Goal: Register for event/course

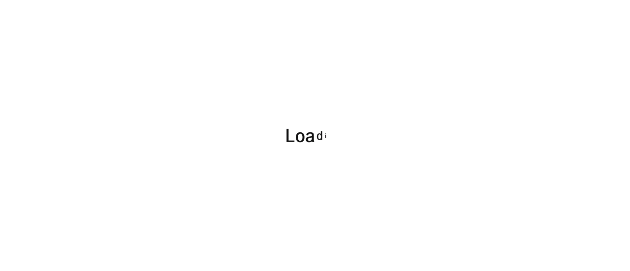
drag, startPoint x: 242, startPoint y: 107, endPoint x: 238, endPoint y: 112, distance: 6.6
click at [238, 112] on div at bounding box center [315, 135] width 630 height 271
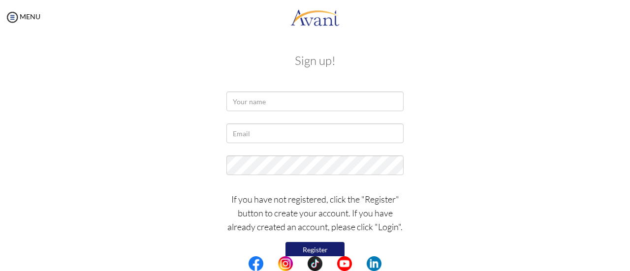
click at [297, 252] on button "Register" at bounding box center [314, 250] width 59 height 16
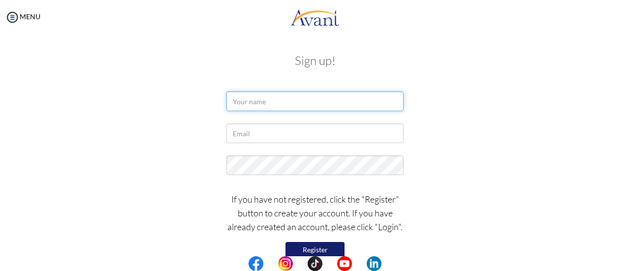
click at [265, 103] on input "text" at bounding box center [314, 102] width 177 height 20
type input "FOZIA NASREEN"
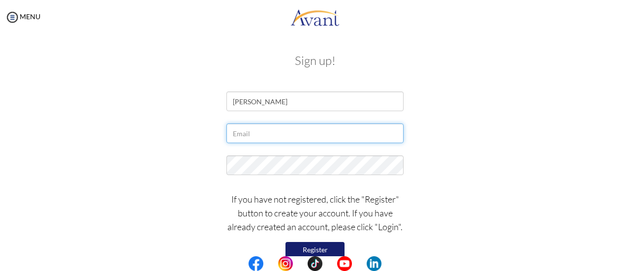
click at [266, 137] on input "text" at bounding box center [314, 134] width 177 height 20
type input "[EMAIL_ADDRESS][DOMAIN_NAME]"
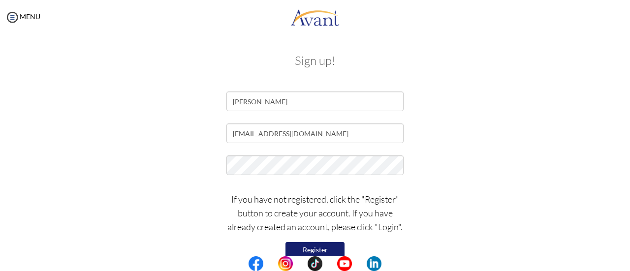
click at [305, 248] on button "Register" at bounding box center [314, 250] width 59 height 16
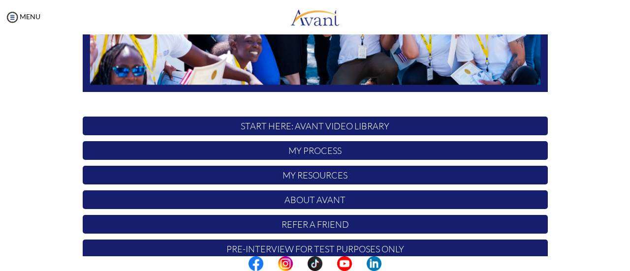
scroll to position [276, 0]
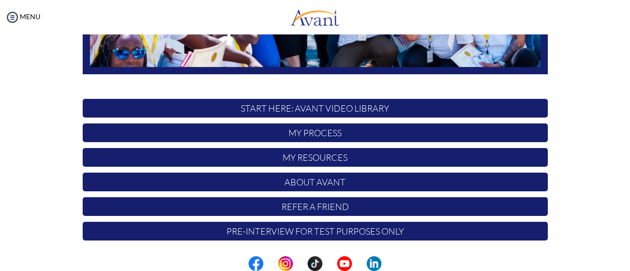
click at [321, 135] on p "My Process" at bounding box center [315, 133] width 465 height 19
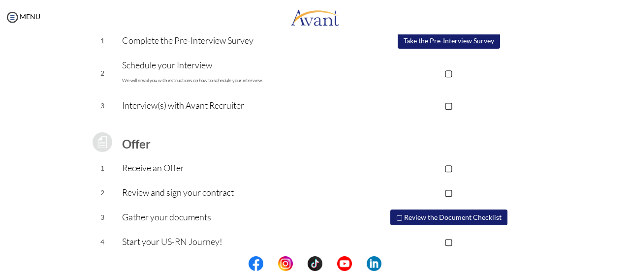
scroll to position [176, 0]
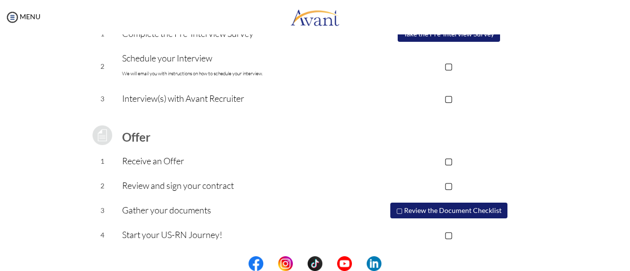
click at [423, 208] on button "▢ Review the Document Checklist" at bounding box center [448, 211] width 117 height 16
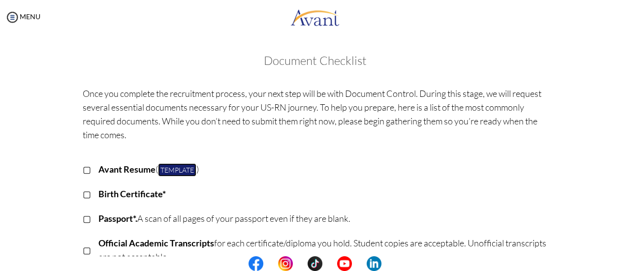
click at [171, 168] on link "Template" at bounding box center [177, 169] width 38 height 13
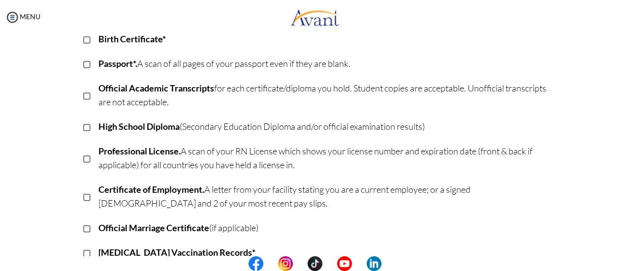
scroll to position [0, 0]
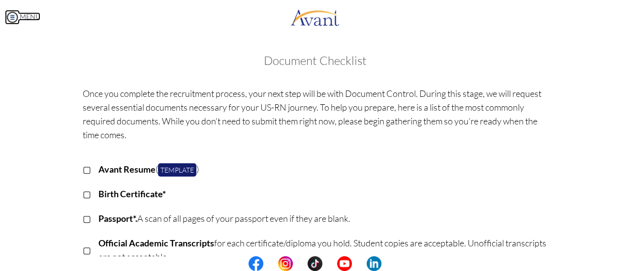
click at [12, 16] on img at bounding box center [12, 17] width 15 height 15
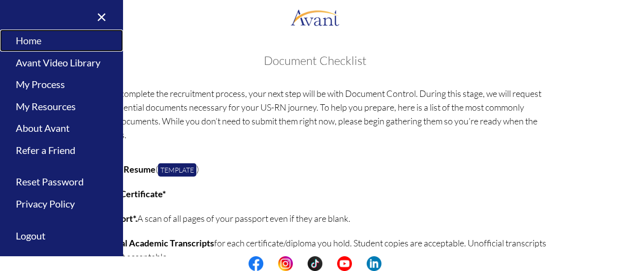
click at [20, 38] on link "Home" at bounding box center [61, 41] width 123 height 22
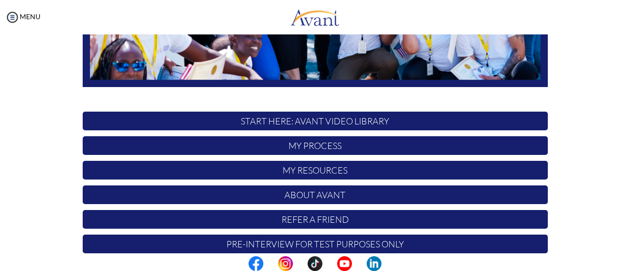
scroll to position [263, 0]
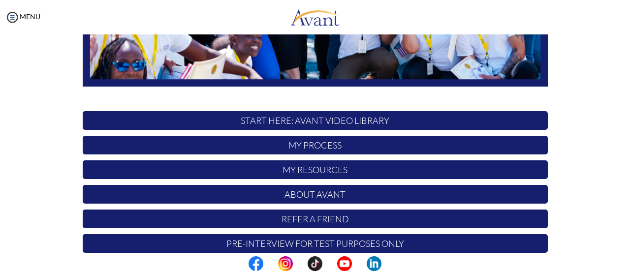
click at [305, 124] on p "START HERE: Avant Video Library" at bounding box center [315, 120] width 465 height 19
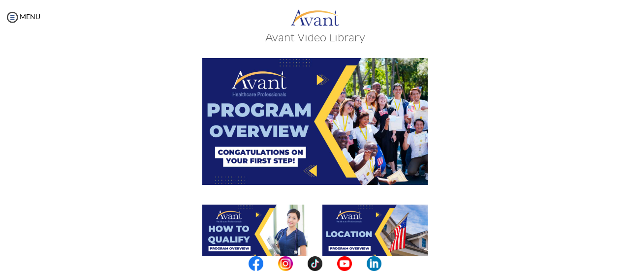
scroll to position [25, 0]
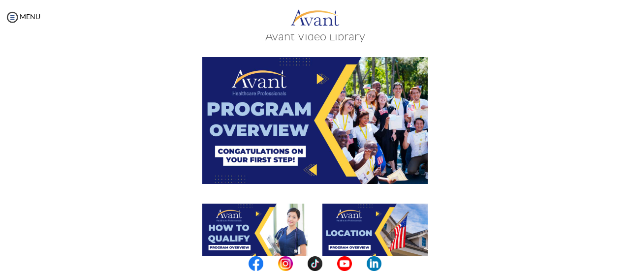
click at [310, 113] on img at bounding box center [314, 120] width 225 height 126
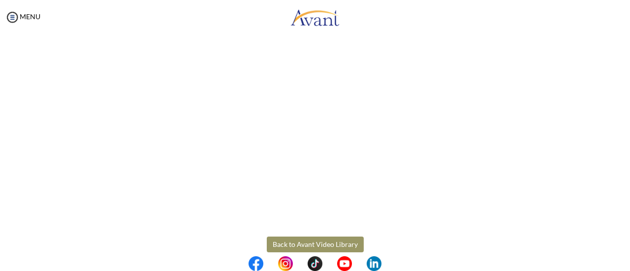
scroll to position [213, 0]
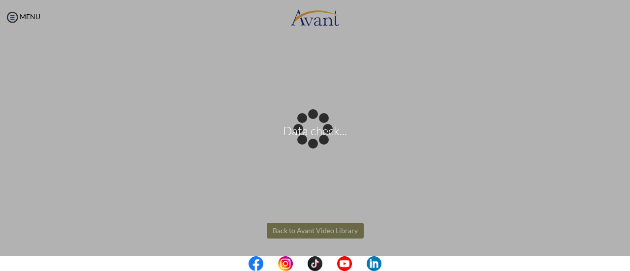
click at [325, 226] on body "Data check... Maintenance break. Please come back in 2 hours. MENU My Status Wh…" at bounding box center [315, 135] width 630 height 271
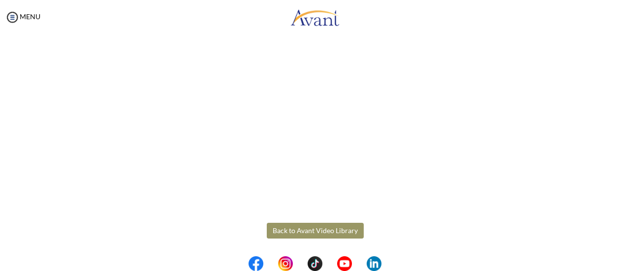
click at [325, 226] on button "Back to Avant Video Library" at bounding box center [315, 231] width 97 height 16
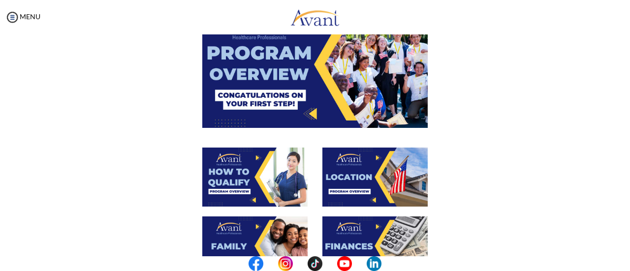
scroll to position [101, 0]
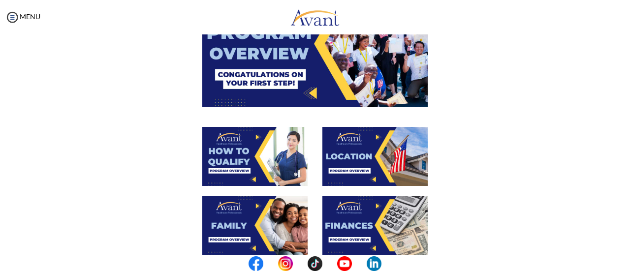
click at [246, 170] on img at bounding box center [254, 156] width 105 height 59
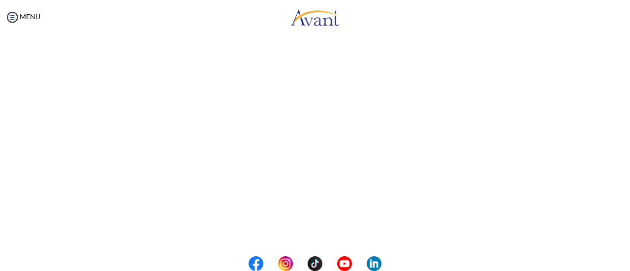
scroll to position [213, 0]
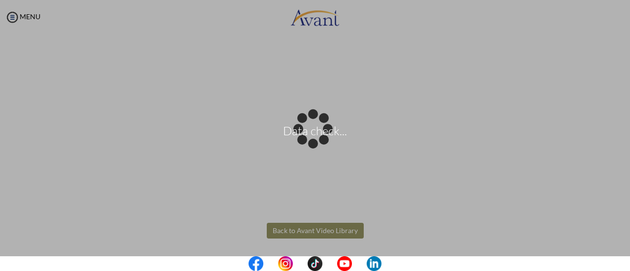
click at [314, 237] on body "Data check... Maintenance break. Please come back in 2 hours. MENU My Status Wh…" at bounding box center [315, 135] width 630 height 271
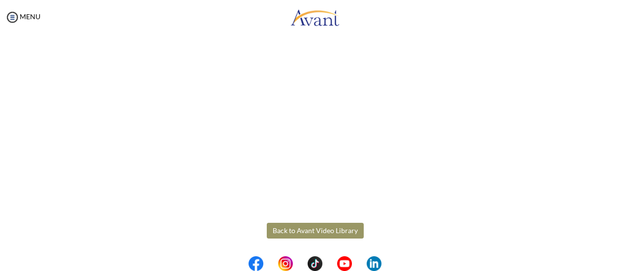
click at [314, 226] on button "Back to Avant Video Library" at bounding box center [315, 231] width 97 height 16
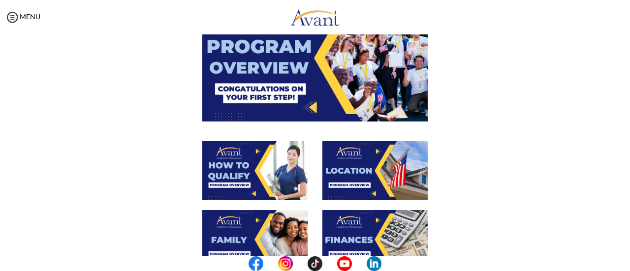
scroll to position [88, 0]
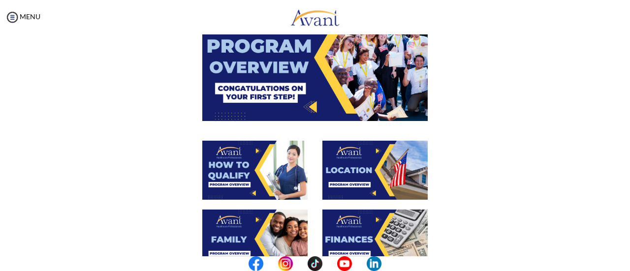
click at [248, 193] on img at bounding box center [254, 170] width 105 height 59
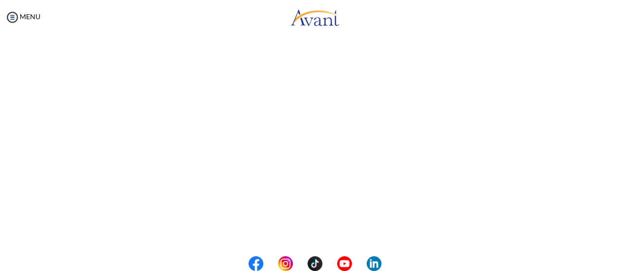
scroll to position [213, 0]
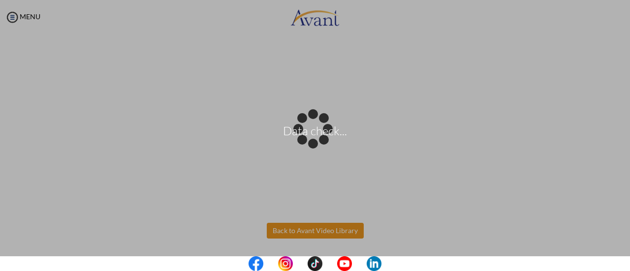
click at [294, 230] on body "Data check... Maintenance break. Please come back in 2 hours. MENU My Status Wh…" at bounding box center [315, 135] width 630 height 271
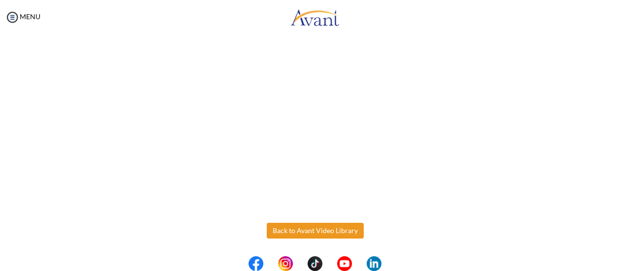
click at [294, 230] on button "Back to Avant Video Library" at bounding box center [315, 231] width 97 height 16
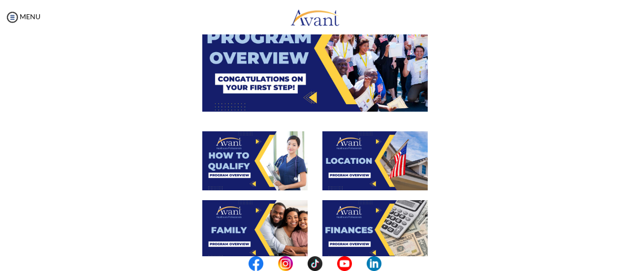
scroll to position [97, 0]
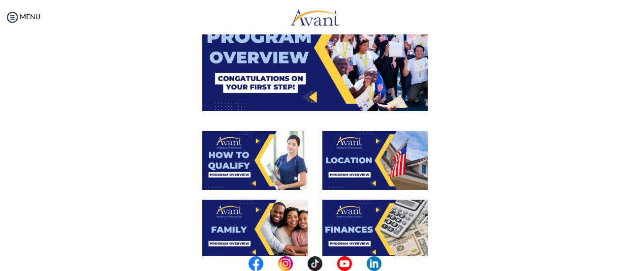
click at [366, 163] on img at bounding box center [374, 160] width 105 height 59
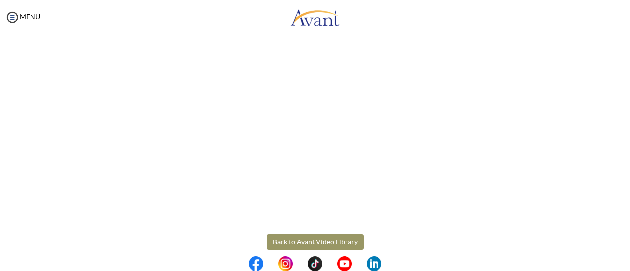
scroll to position [213, 0]
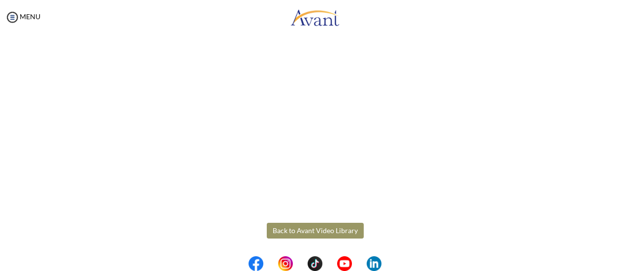
click at [283, 230] on body "Maintenance break. Please come back in 2 hours. MENU My Status What is the next…" at bounding box center [315, 135] width 630 height 271
click at [283, 230] on button "Back to Avant Video Library" at bounding box center [315, 231] width 97 height 16
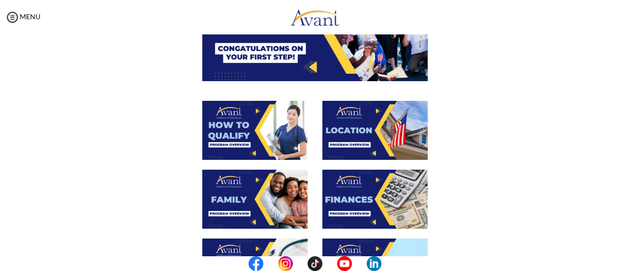
scroll to position [128, 0]
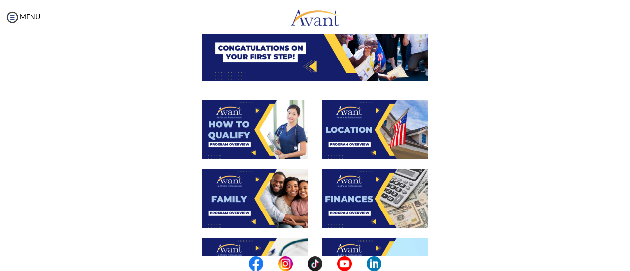
click at [261, 209] on img at bounding box center [254, 198] width 105 height 59
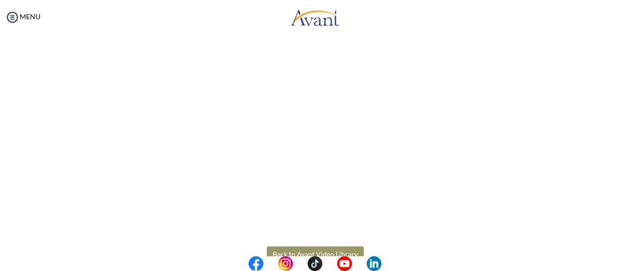
scroll to position [318, 0]
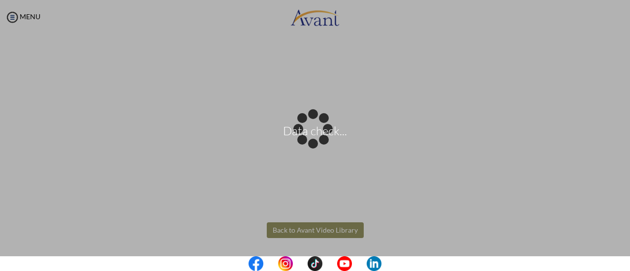
click at [305, 225] on body "Data check... Maintenance break. Please come back in 2 hours. MENU My Status Wh…" at bounding box center [315, 135] width 630 height 271
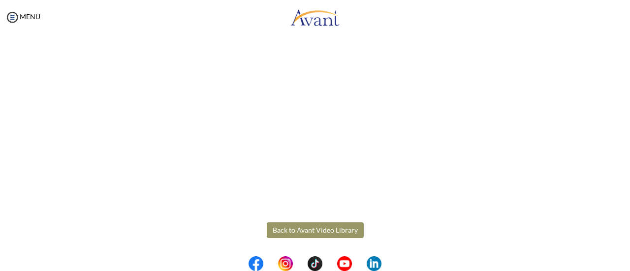
click at [305, 225] on button "Back to Avant Video Library" at bounding box center [315, 230] width 97 height 16
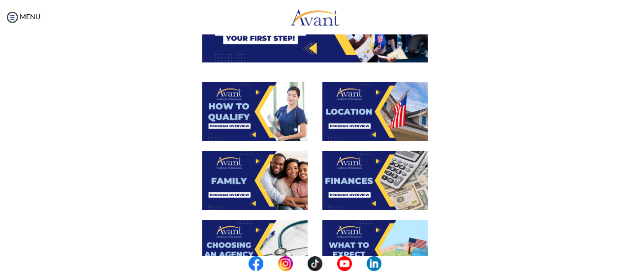
scroll to position [147, 0]
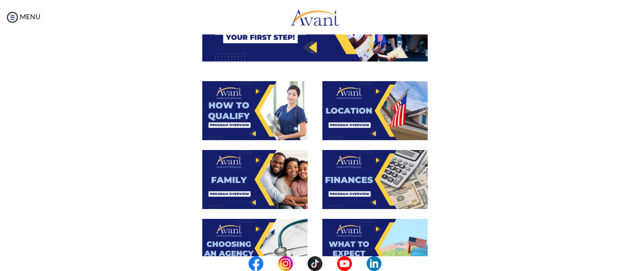
click at [344, 180] on img at bounding box center [374, 179] width 105 height 59
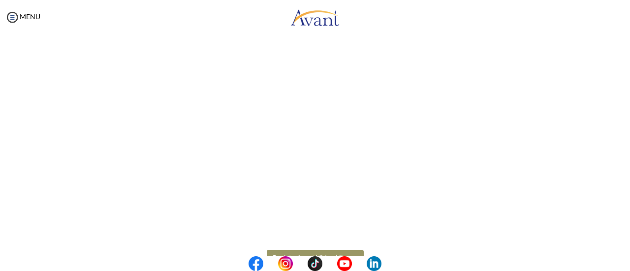
scroll to position [213, 0]
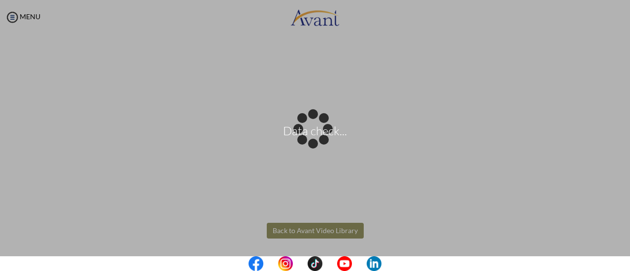
click at [284, 232] on body "Data check... Maintenance break. Please come back in 2 hours. MENU My Status Wh…" at bounding box center [315, 135] width 630 height 271
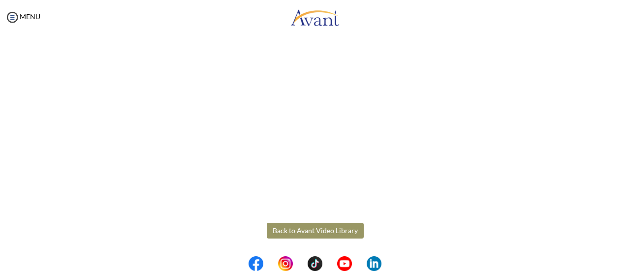
click at [284, 232] on button "Back to Avant Video Library" at bounding box center [315, 231] width 97 height 16
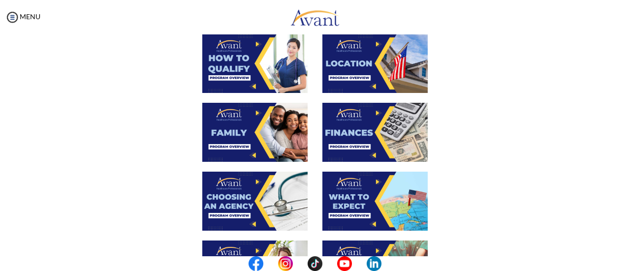
scroll to position [195, 0]
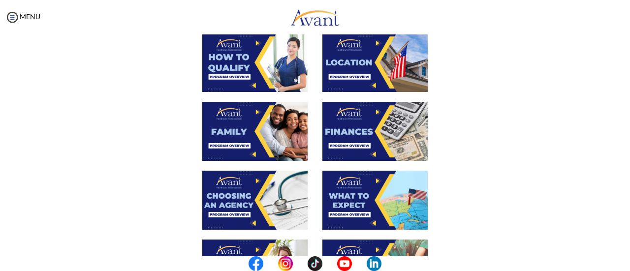
click at [260, 195] on img at bounding box center [254, 200] width 105 height 59
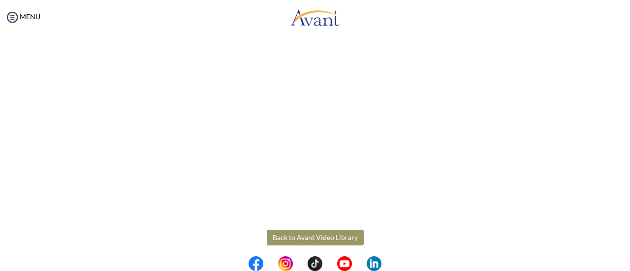
scroll to position [311, 0]
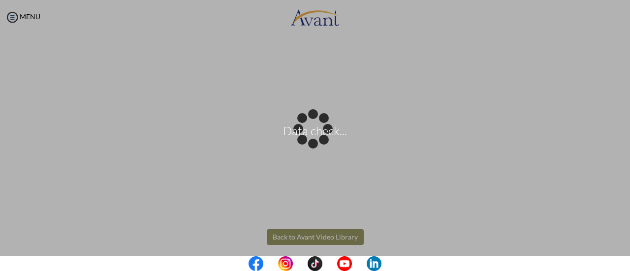
click at [294, 229] on body "Data check... Maintenance break. Please come back in 2 hours. MENU My Status Wh…" at bounding box center [315, 135] width 630 height 271
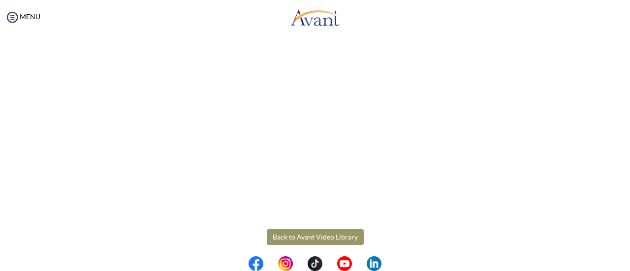
click at [295, 239] on button "Back to Avant Video Library" at bounding box center [315, 237] width 97 height 16
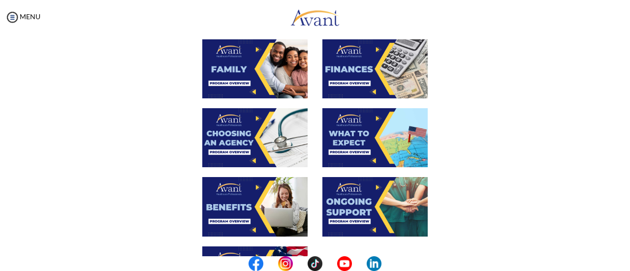
scroll to position [255, 0]
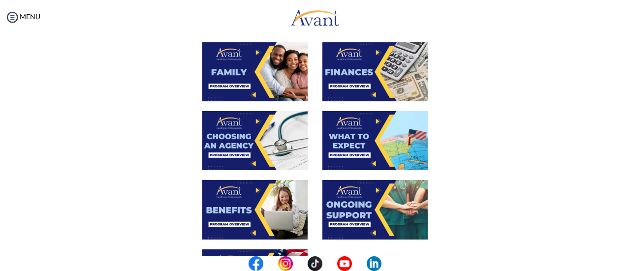
click at [144, 183] on div at bounding box center [315, 214] width 480 height 69
click at [228, 144] on img at bounding box center [254, 140] width 105 height 59
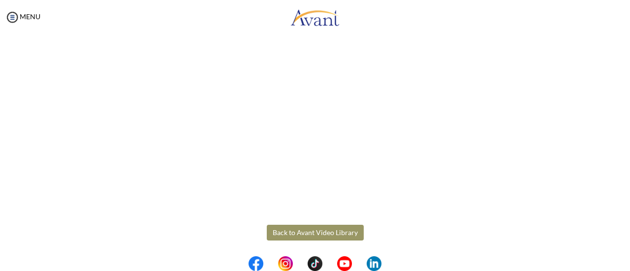
scroll to position [318, 0]
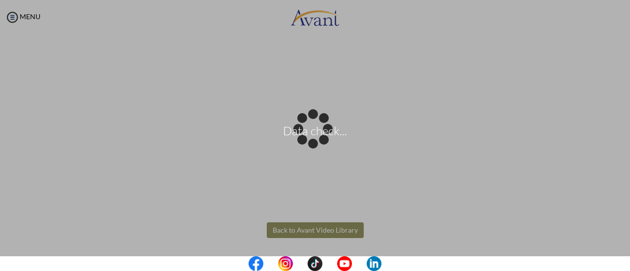
click at [270, 231] on body "Data check... Maintenance break. Please come back in 2 hours. MENU My Status Wh…" at bounding box center [315, 135] width 630 height 271
click at [308, 143] on div "Data check..." at bounding box center [315, 136] width 14 height 14
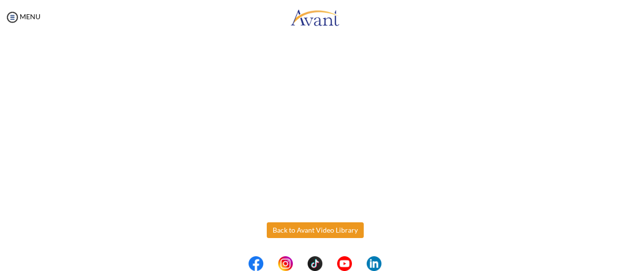
click at [270, 231] on button "Back to Avant Video Library" at bounding box center [315, 230] width 97 height 16
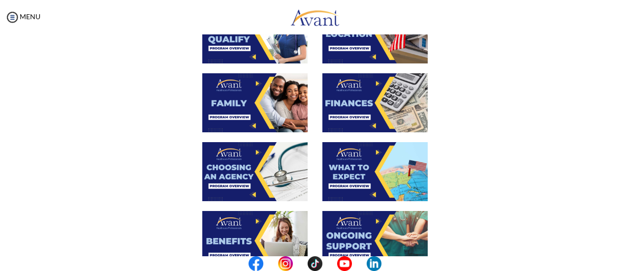
scroll to position [224, 0]
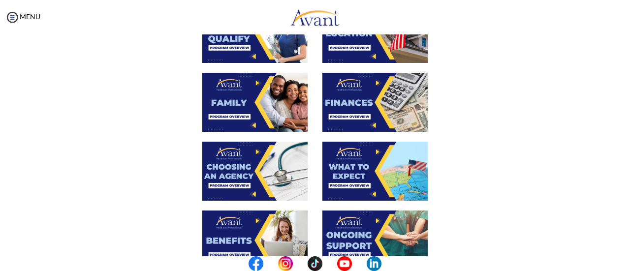
click at [356, 175] on img at bounding box center [374, 171] width 105 height 59
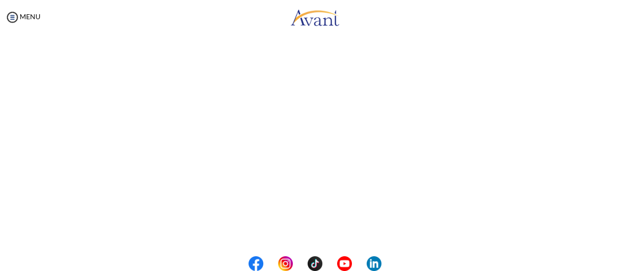
scroll to position [318, 0]
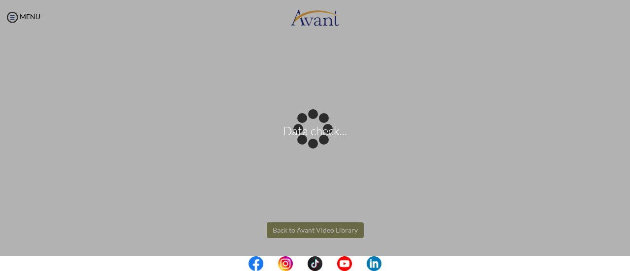
click at [288, 224] on body "Data check... Maintenance break. Please come back in 2 hours. MENU My Status Wh…" at bounding box center [315, 135] width 630 height 271
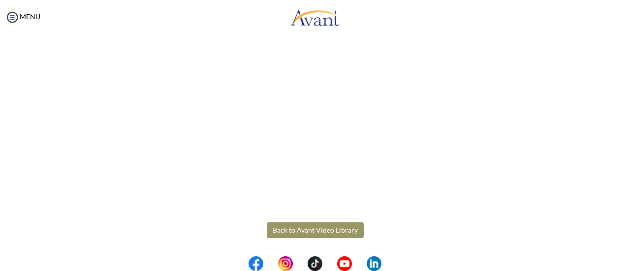
click at [296, 230] on button "Back to Avant Video Library" at bounding box center [315, 230] width 97 height 16
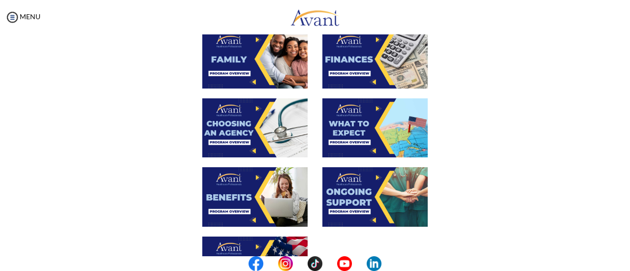
scroll to position [280, 0]
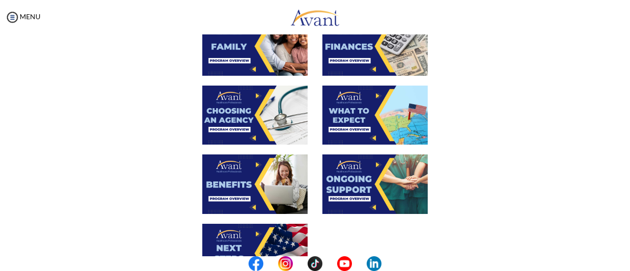
click at [241, 185] on img at bounding box center [254, 184] width 105 height 59
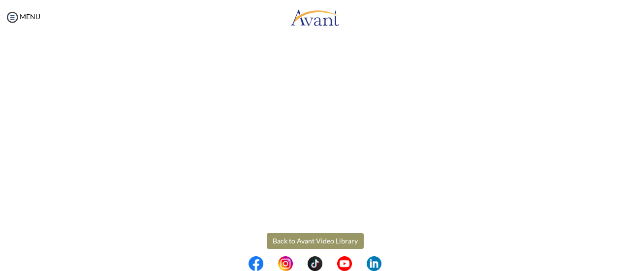
scroll to position [318, 0]
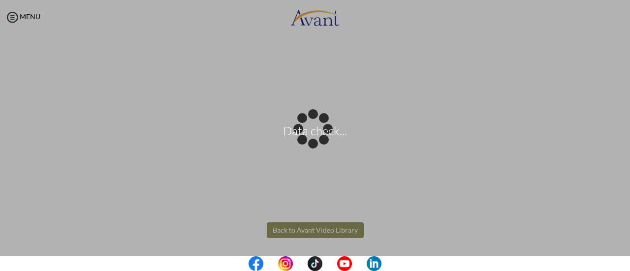
click at [302, 234] on body "Data check... Maintenance break. Please come back in 2 hours. MENU My Status Wh…" at bounding box center [315, 135] width 630 height 271
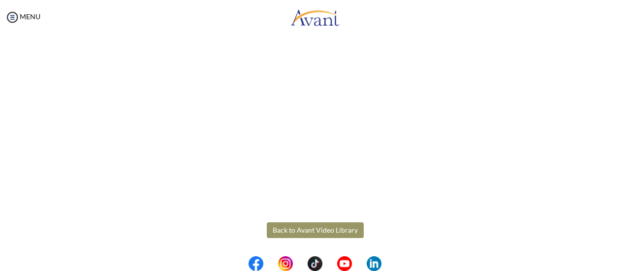
click at [302, 234] on button "Back to Avant Video Library" at bounding box center [315, 230] width 97 height 16
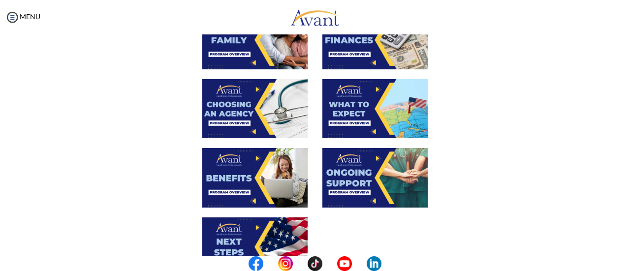
scroll to position [296, 0]
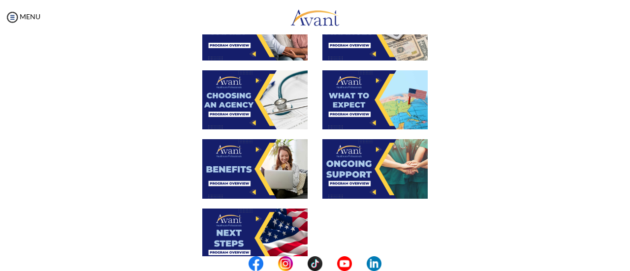
click at [360, 178] on img at bounding box center [374, 168] width 105 height 59
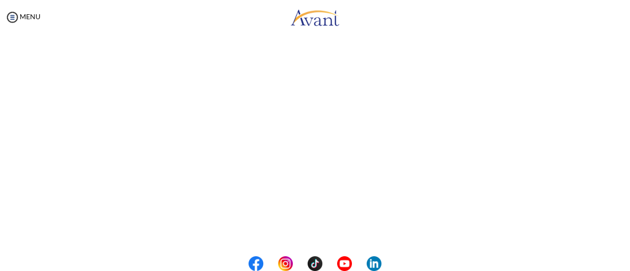
scroll to position [318, 0]
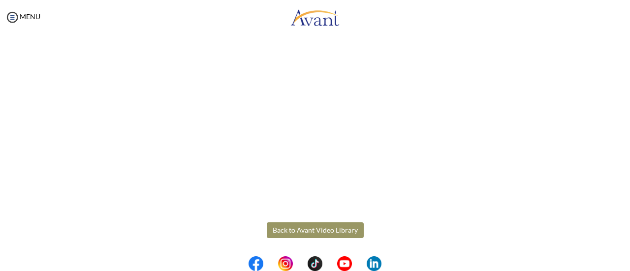
click at [293, 232] on body "Maintenance break. Please come back in 2 hours. MENU My Status What is the next…" at bounding box center [315, 135] width 630 height 271
click at [293, 232] on button "Back to Avant Video Library" at bounding box center [315, 230] width 97 height 16
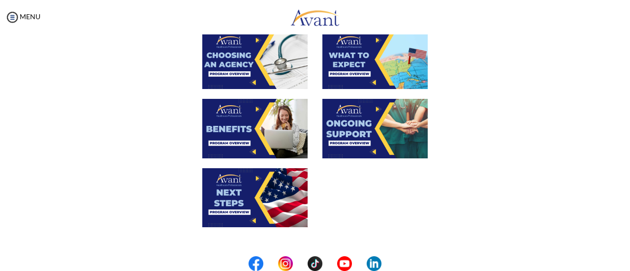
scroll to position [337, 0]
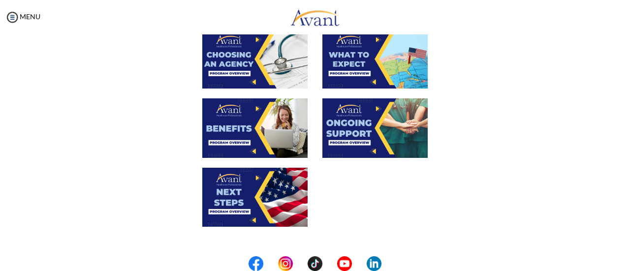
click at [236, 190] on img at bounding box center [254, 197] width 105 height 59
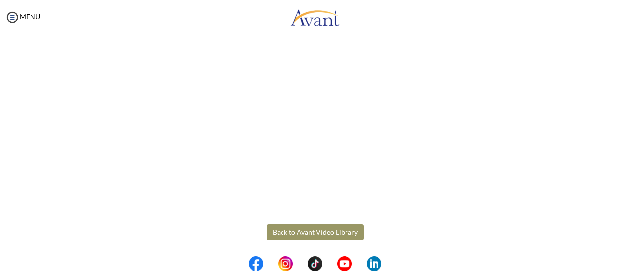
scroll to position [318, 0]
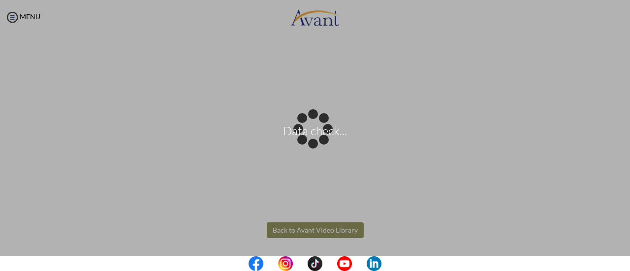
click at [294, 231] on body "Data check... Maintenance break. Please come back in 2 hours. MENU My Status Wh…" at bounding box center [315, 135] width 630 height 271
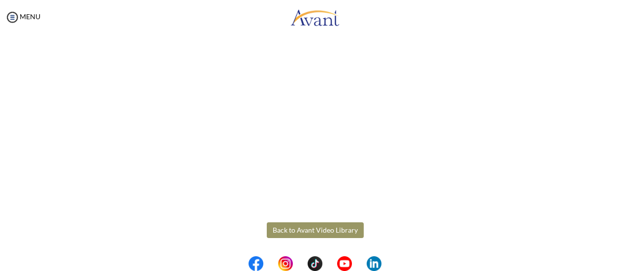
click at [285, 236] on button "Back to Avant Video Library" at bounding box center [315, 230] width 97 height 16
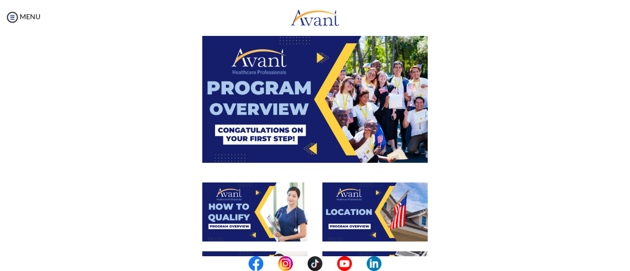
scroll to position [39, 0]
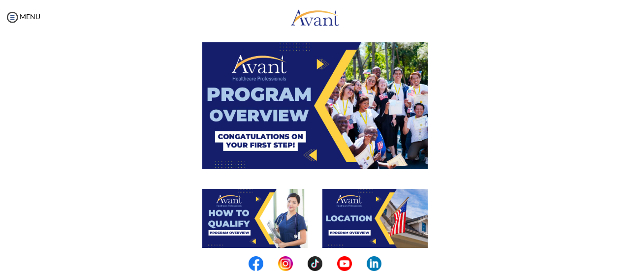
click at [311, 114] on img at bounding box center [314, 105] width 225 height 126
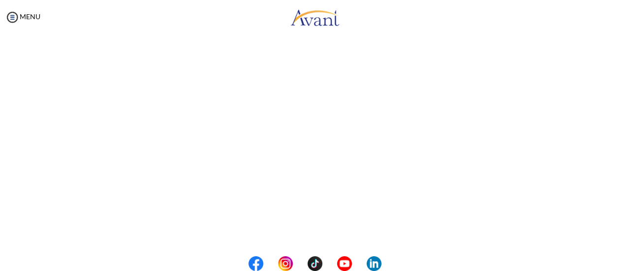
scroll to position [213, 0]
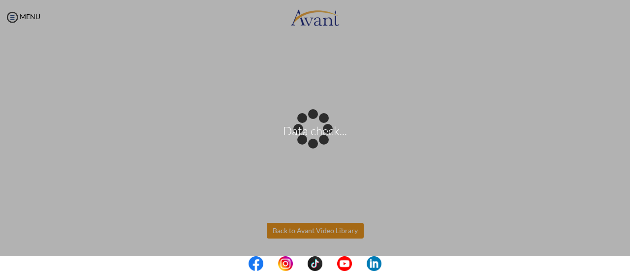
click at [306, 230] on body "Data check... Maintenance break. Please come back in 2 hours. MENU My Status Wh…" at bounding box center [315, 135] width 630 height 271
click at [291, 233] on body "Data check... Maintenance break. Please come back in 2 hours. MENU My Status Wh…" at bounding box center [315, 135] width 630 height 271
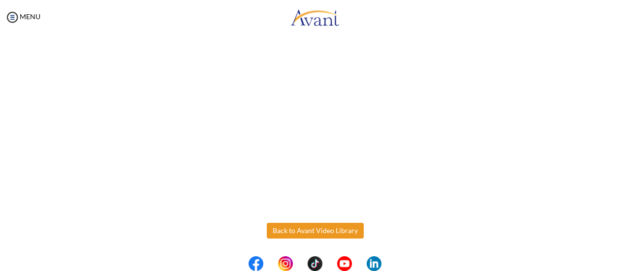
click at [291, 233] on button "Back to Avant Video Library" at bounding box center [315, 231] width 97 height 16
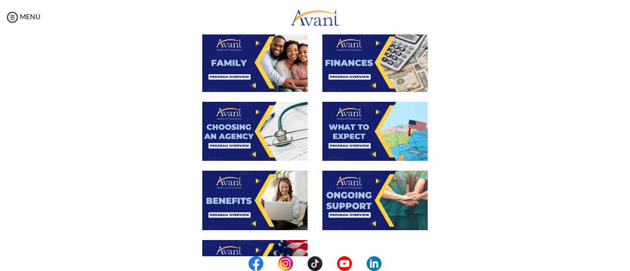
scroll to position [269, 0]
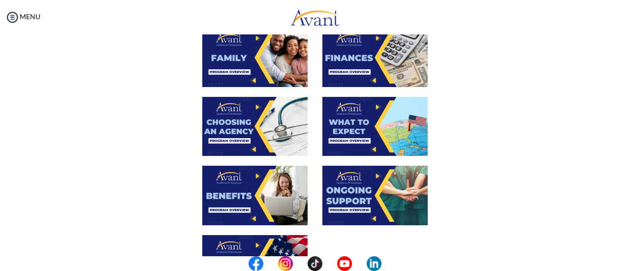
click at [357, 126] on img at bounding box center [374, 126] width 105 height 59
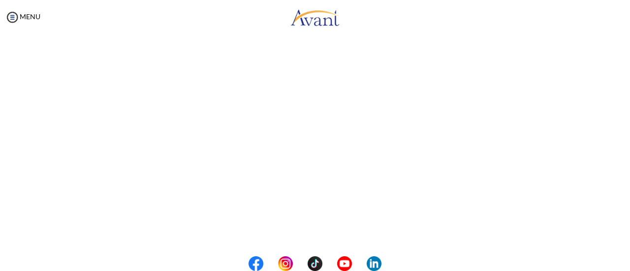
scroll to position [318, 0]
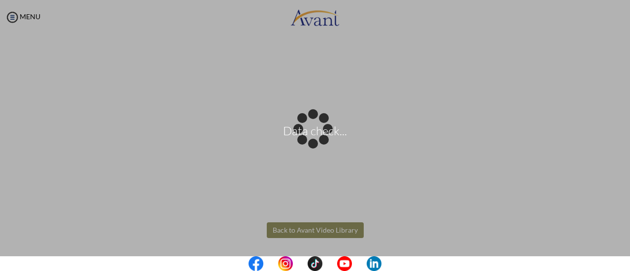
click at [295, 239] on body "Data check... Maintenance break. Please come back in 2 hours. MENU My Status Wh…" at bounding box center [315, 135] width 630 height 271
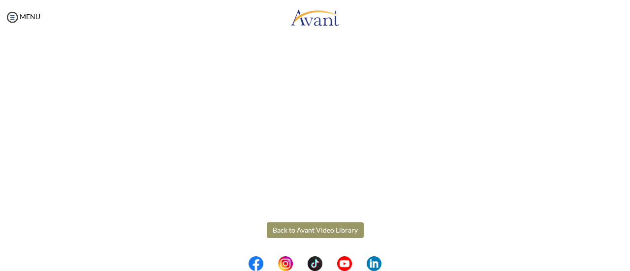
click at [283, 231] on button "Back to Avant Video Library" at bounding box center [315, 230] width 97 height 16
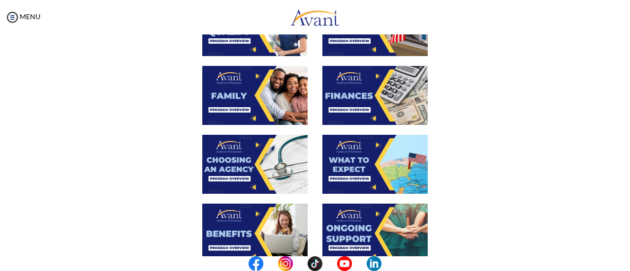
scroll to position [235, 0]
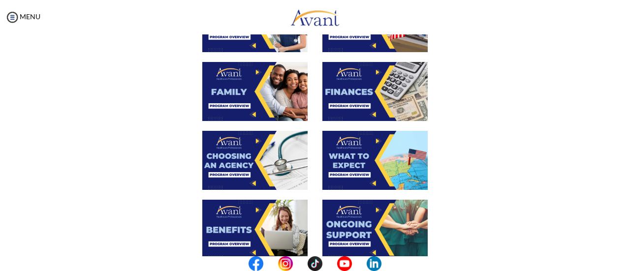
click at [233, 227] on img at bounding box center [254, 229] width 105 height 59
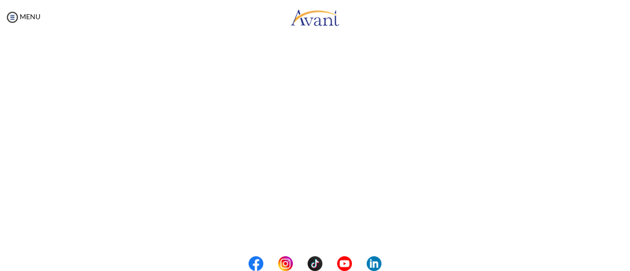
scroll to position [318, 0]
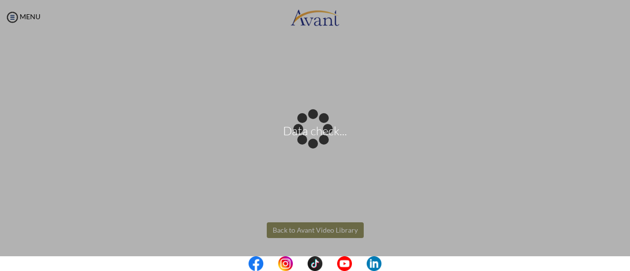
click at [297, 231] on body "Data check... Maintenance break. Please come back in 2 hours. MENU My Status Wh…" at bounding box center [315, 135] width 630 height 271
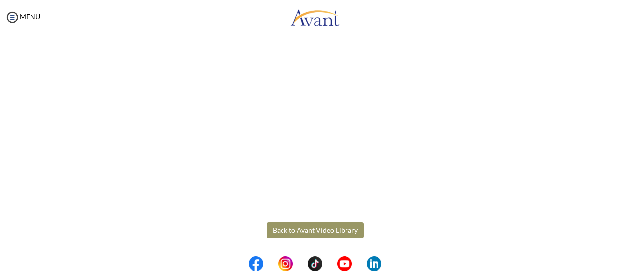
click at [297, 231] on button "Back to Avant Video Library" at bounding box center [315, 230] width 97 height 16
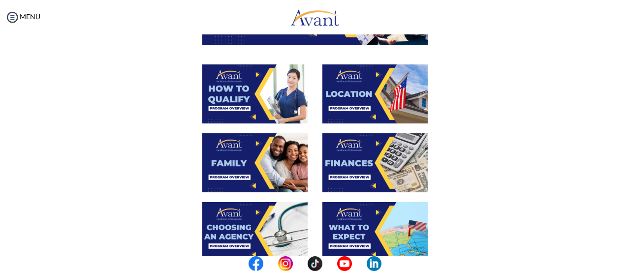
scroll to position [147, 0]
